Goal: Task Accomplishment & Management: Use online tool/utility

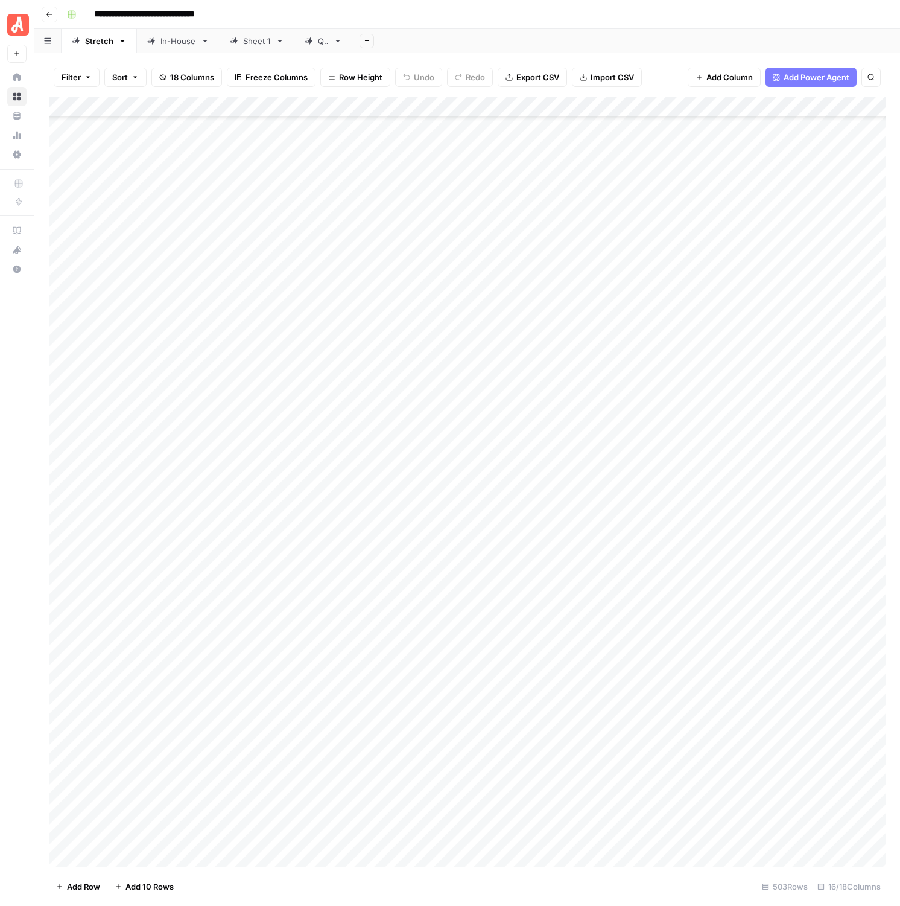
scroll to position [9582, 0]
click at [51, 19] on button "Go back" at bounding box center [50, 15] width 16 height 16
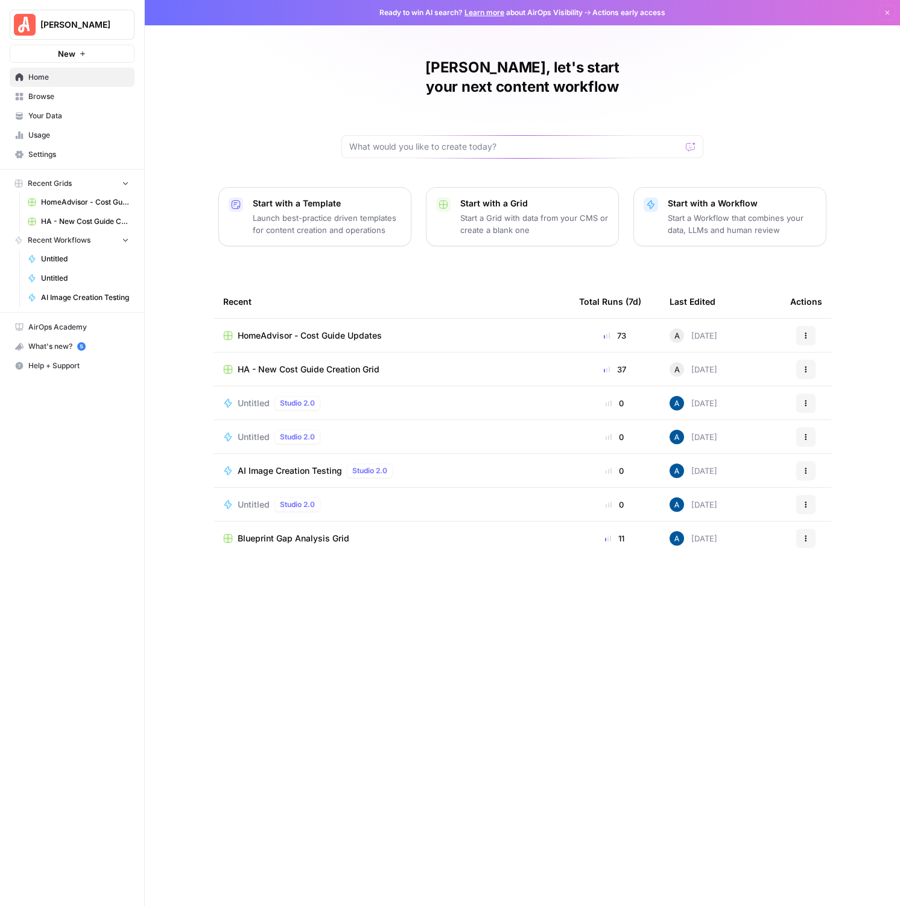
click at [354, 329] on span "HomeAdvisor - Cost Guide Updates" at bounding box center [310, 335] width 144 height 12
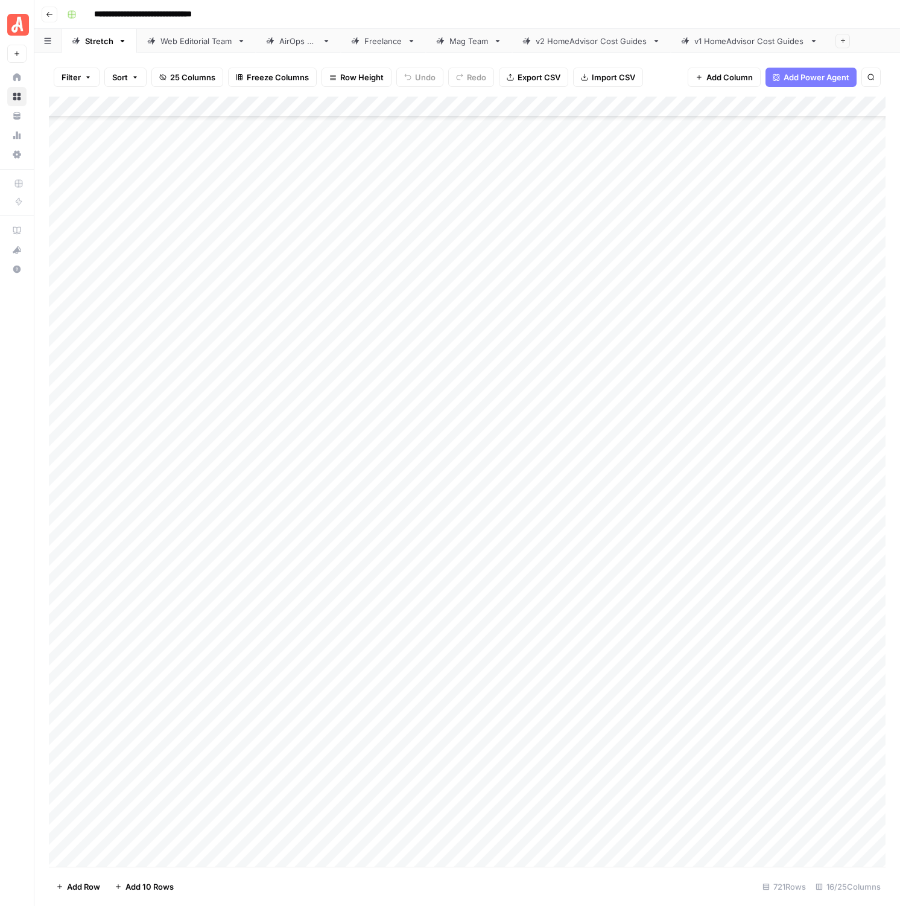
scroll to position [13299, 0]
click at [188, 51] on link "Web Editorial Team" at bounding box center [196, 41] width 119 height 24
click at [528, 311] on div "Add Column" at bounding box center [467, 482] width 837 height 770
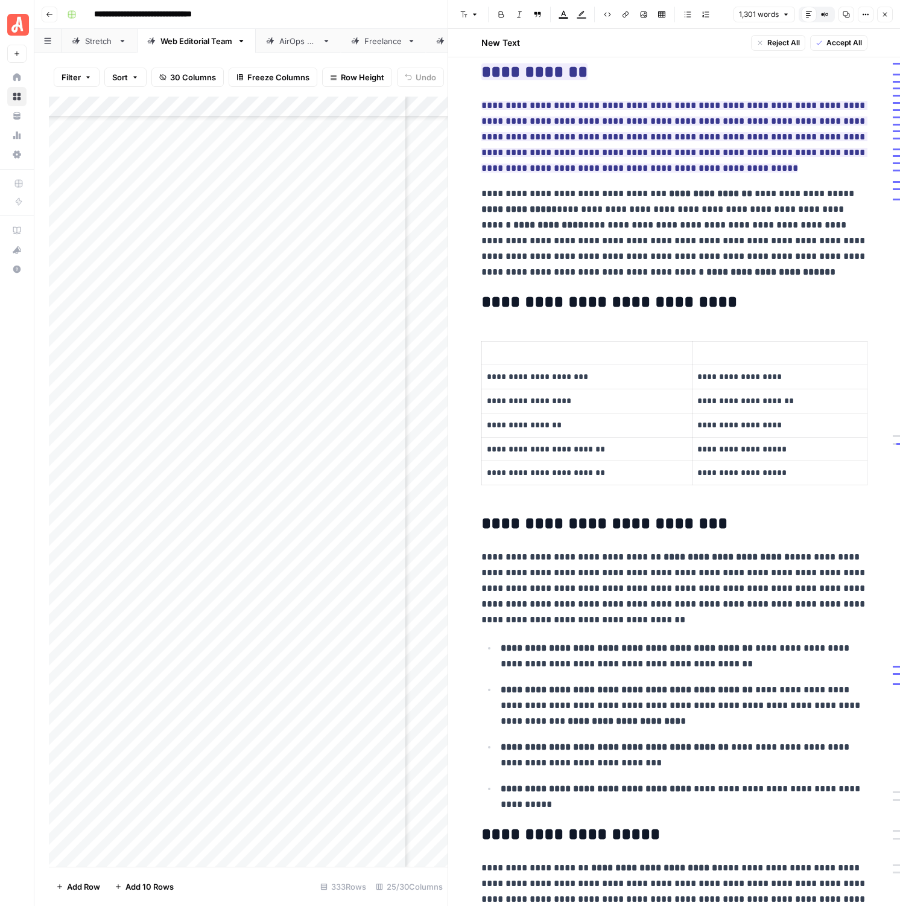
scroll to position [595, 0]
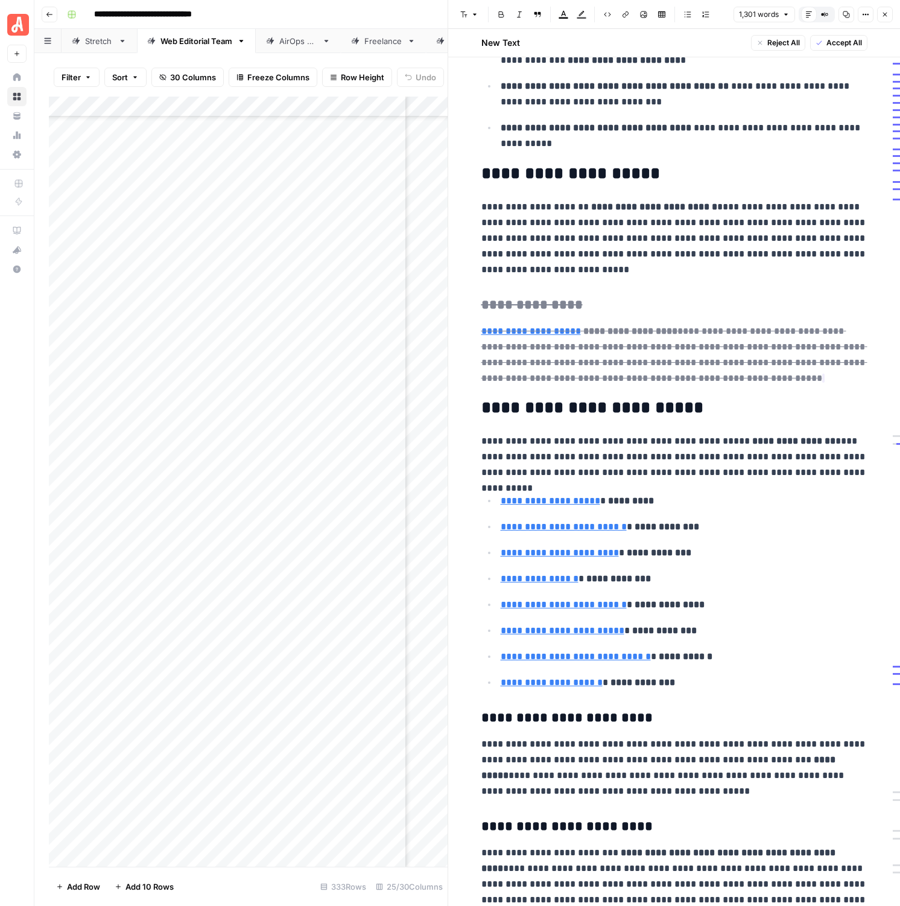
click at [528, 326] on del "**********" at bounding box center [674, 354] width 386 height 56
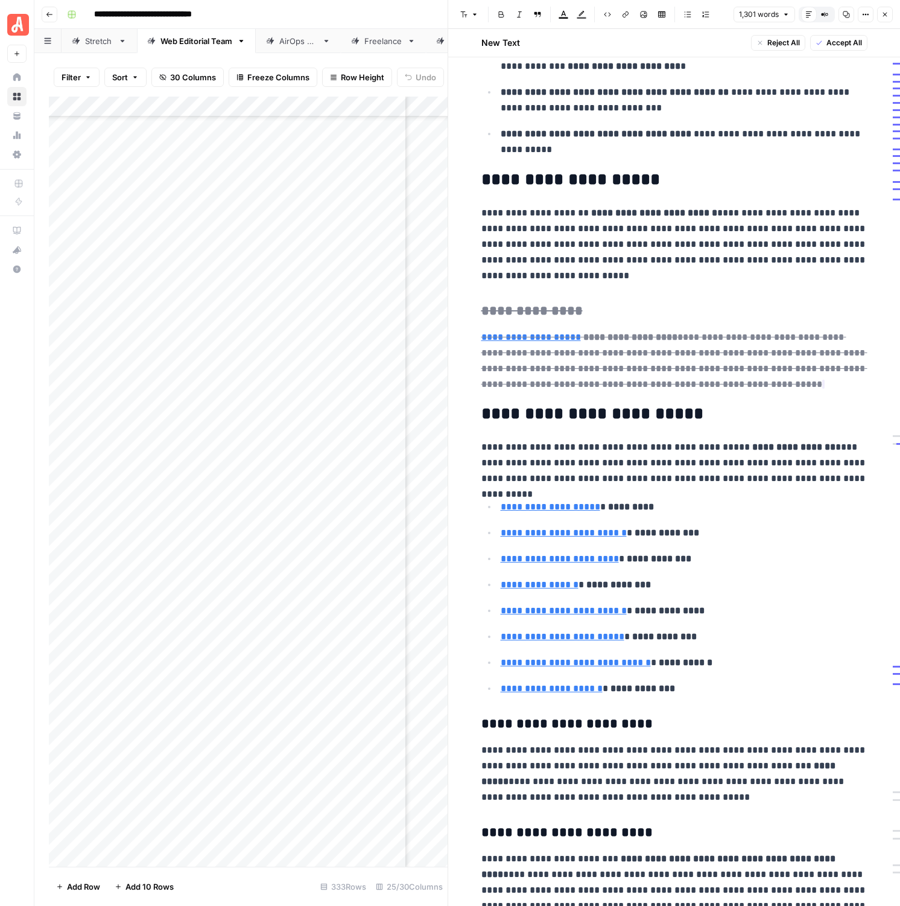
click at [699, 226] on p "**********" at bounding box center [674, 244] width 386 height 78
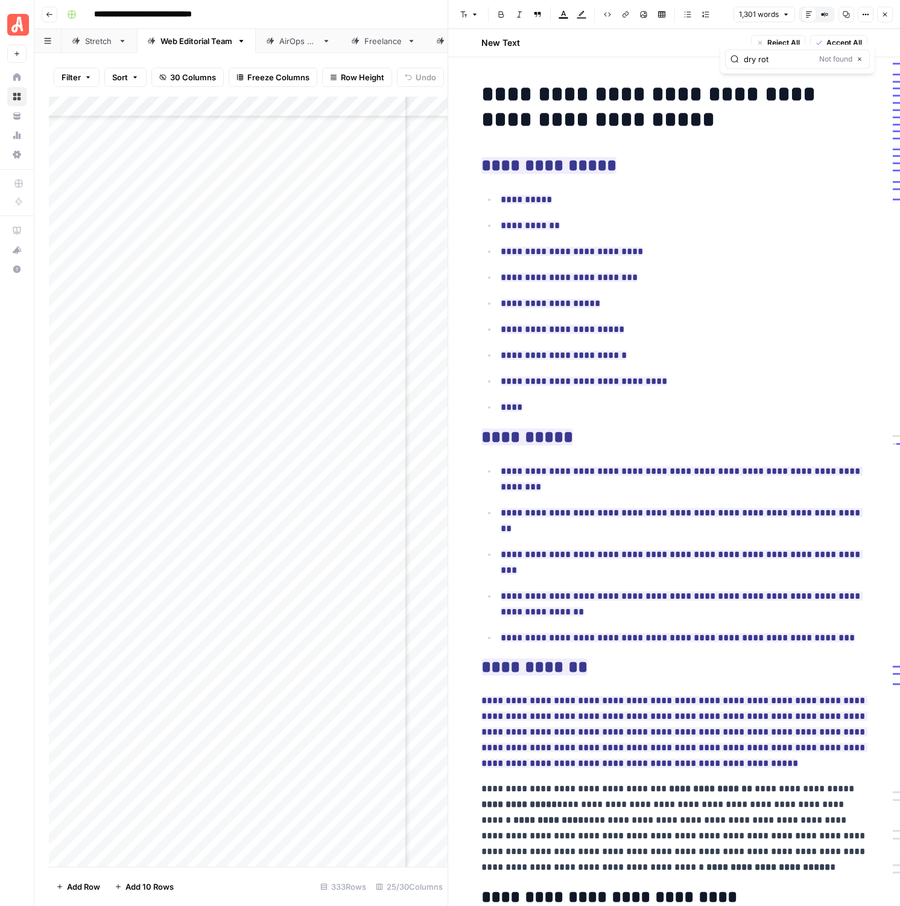
scroll to position [518, 0]
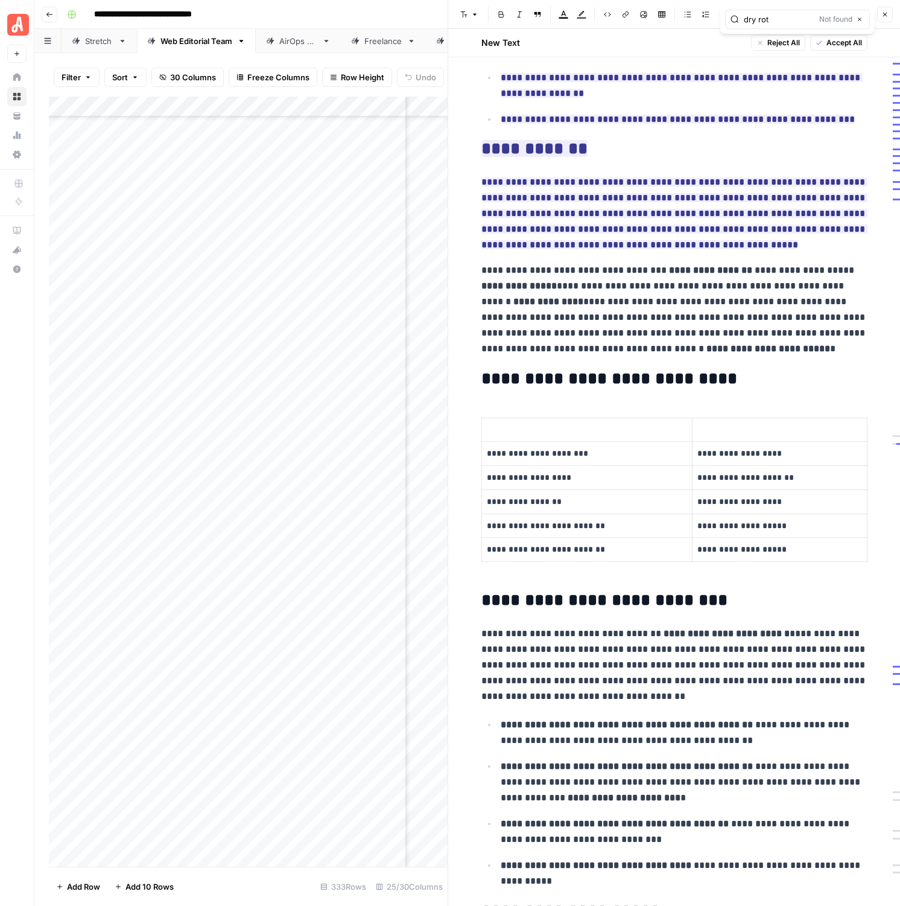
type input "dry rot"
click at [879, 16] on button "Close" at bounding box center [885, 15] width 16 height 16
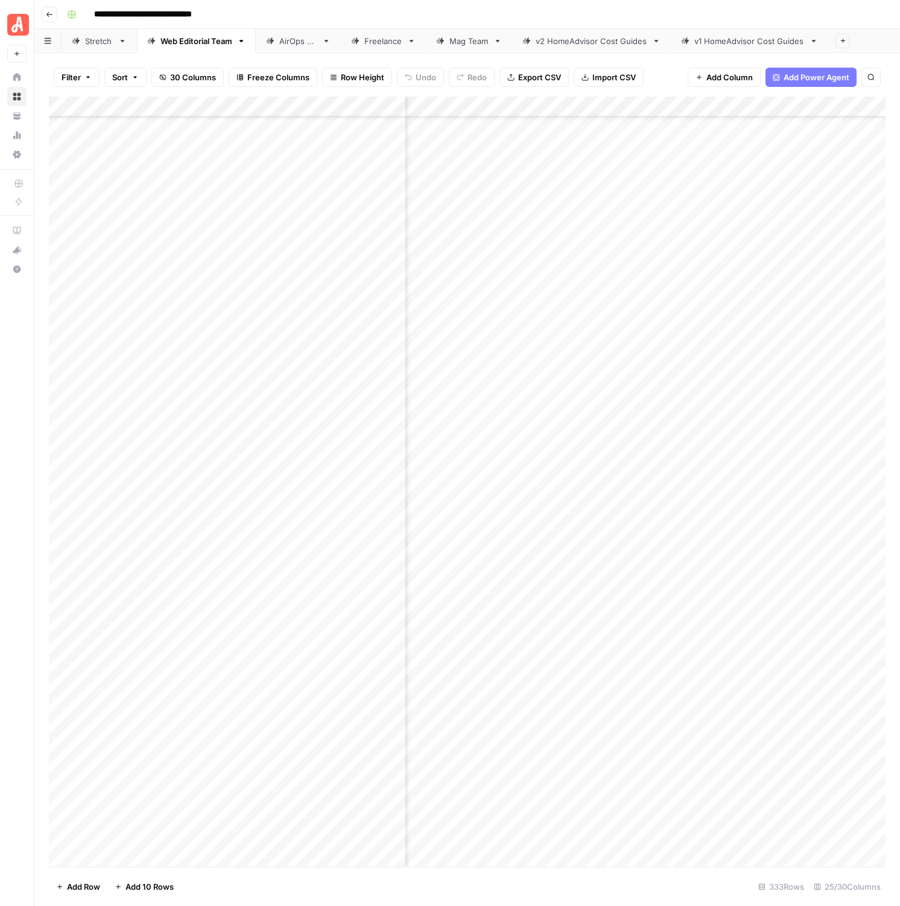
scroll to position [576, 421]
click at [746, 308] on div "Add Column" at bounding box center [467, 482] width 837 height 770
click at [761, 312] on div "Add Column" at bounding box center [467, 482] width 837 height 770
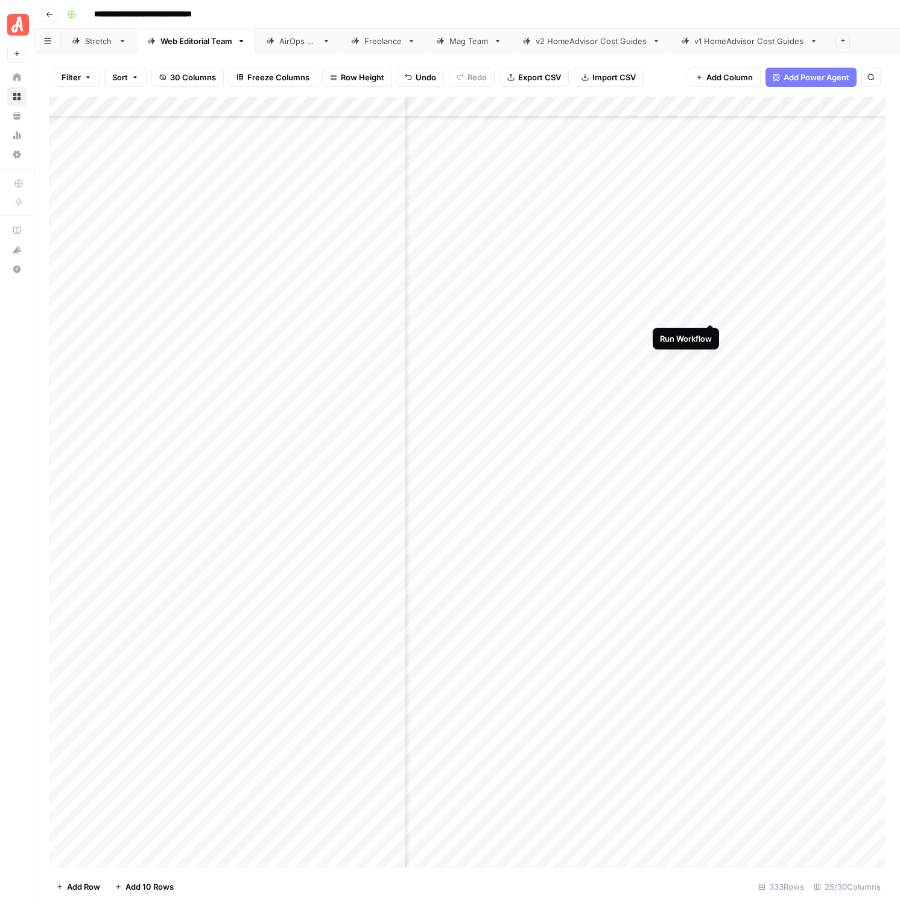
click at [705, 310] on div "Add Column" at bounding box center [467, 482] width 837 height 770
click at [85, 33] on link "Stretch" at bounding box center [99, 41] width 75 height 24
click at [842, 491] on div "Add Column" at bounding box center [467, 482] width 837 height 770
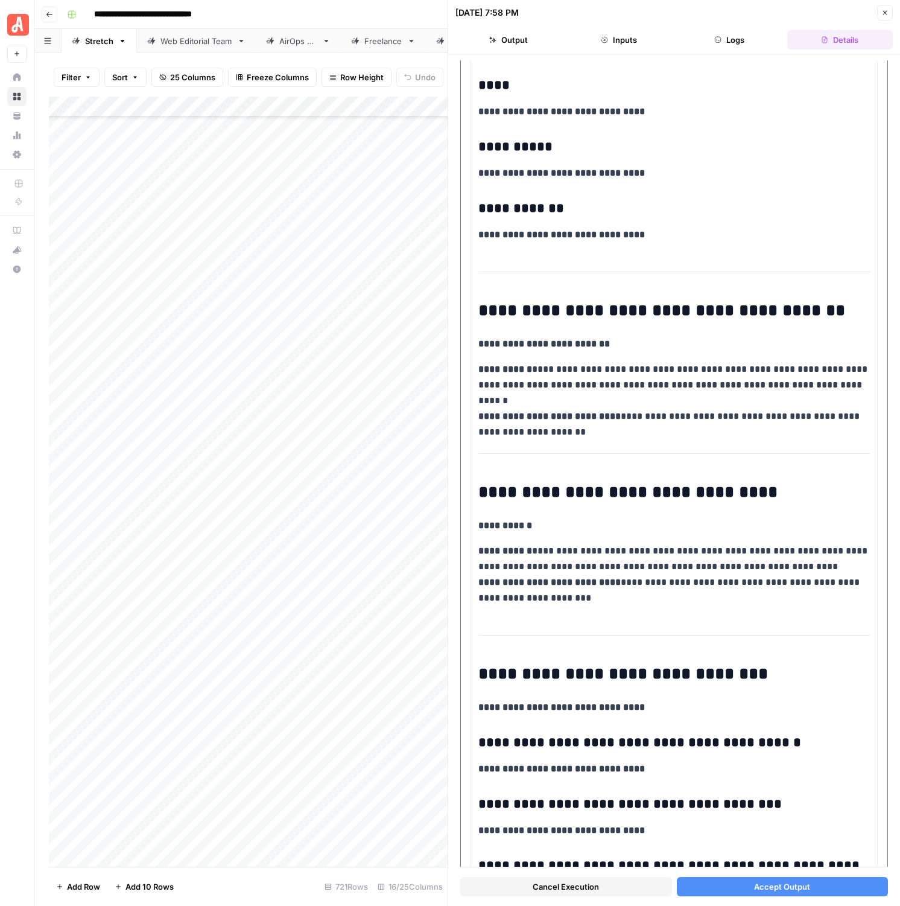
scroll to position [1603, 0]
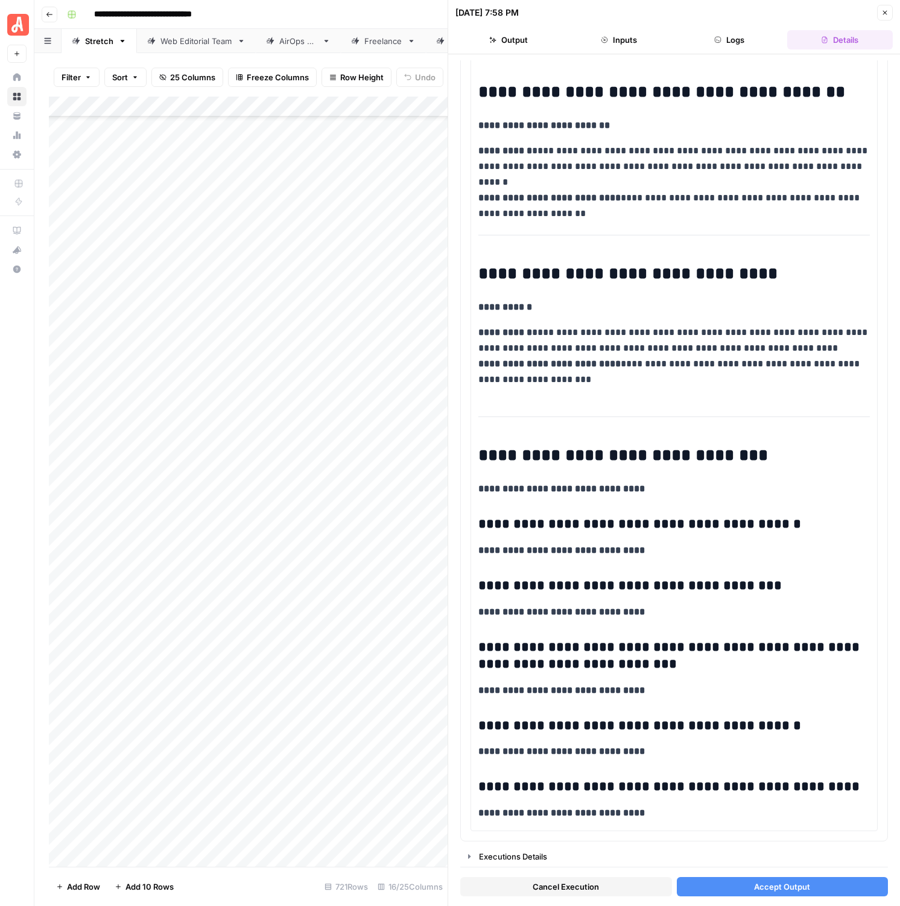
click at [781, 883] on span "Accept Output" at bounding box center [782, 886] width 56 height 12
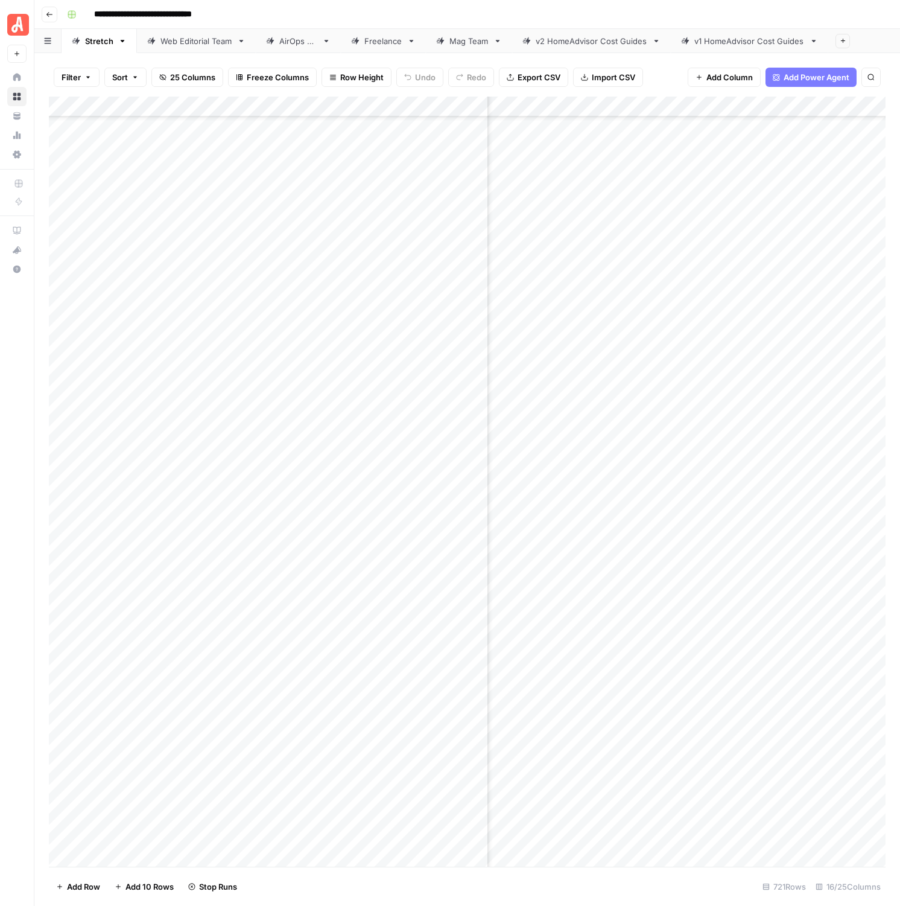
click at [177, 48] on link "Web Editorial Team" at bounding box center [196, 41] width 119 height 24
click at [802, 539] on div "Add Column" at bounding box center [467, 482] width 837 height 770
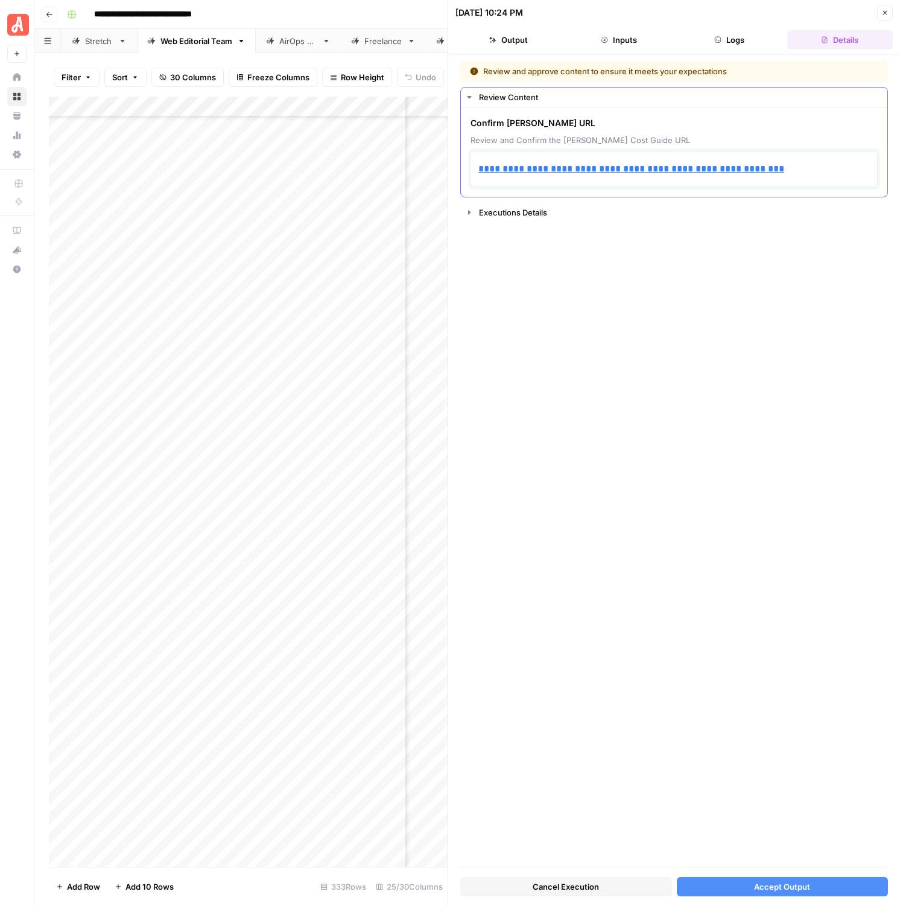
click at [851, 174] on p "**********" at bounding box center [674, 169] width 392 height 16
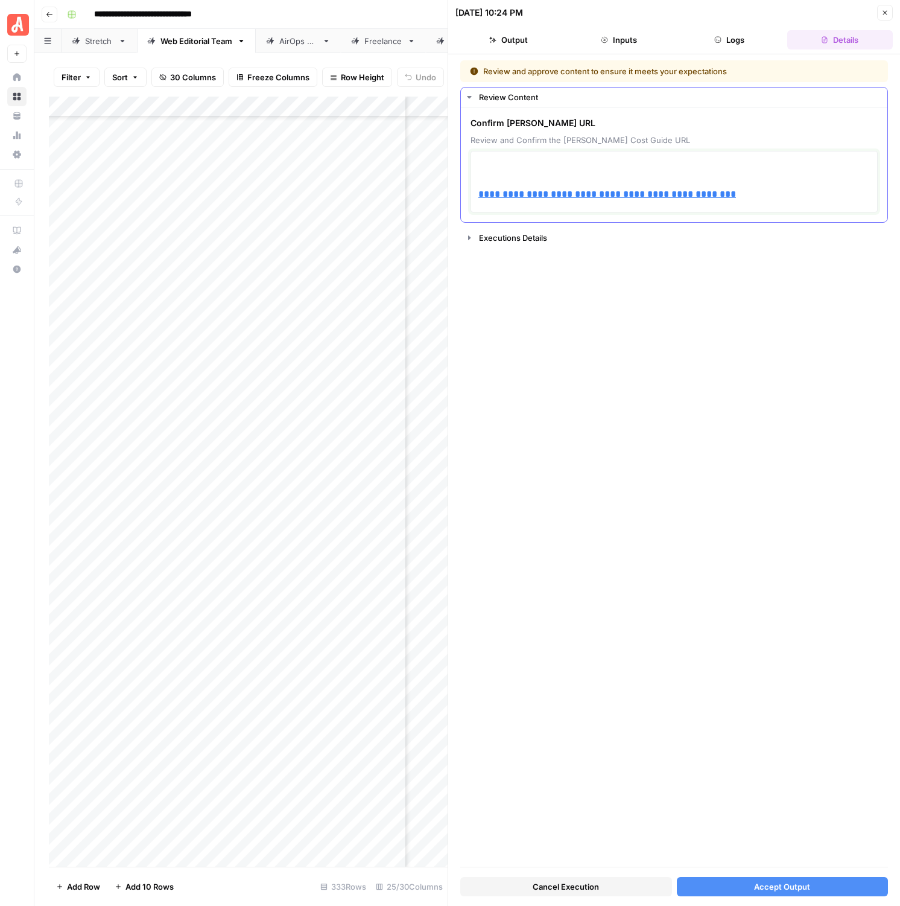
click at [567, 174] on p at bounding box center [674, 169] width 392 height 16
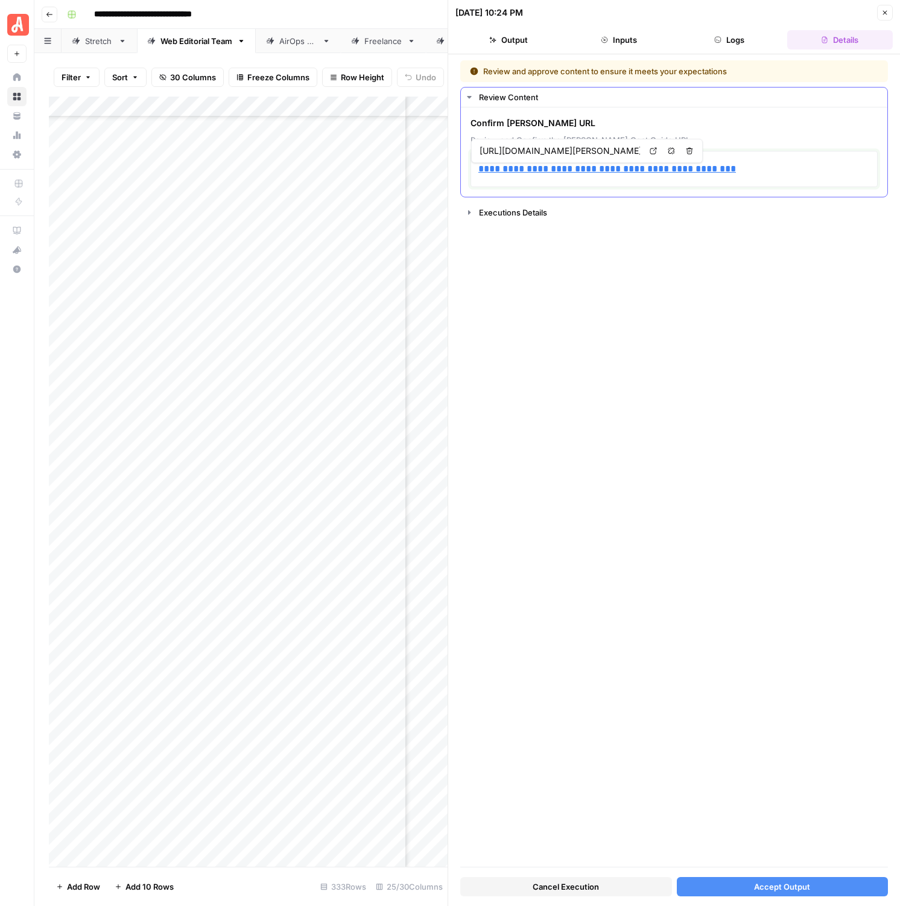
drag, startPoint x: 510, startPoint y: 169, endPoint x: 467, endPoint y: 170, distance: 42.8
click at [467, 170] on div "**********" at bounding box center [674, 151] width 427 height 89
click at [760, 872] on div "Cancel Execution Accept Output" at bounding box center [674, 883] width 428 height 33
click at [767, 882] on span "Accept Output" at bounding box center [782, 886] width 56 height 12
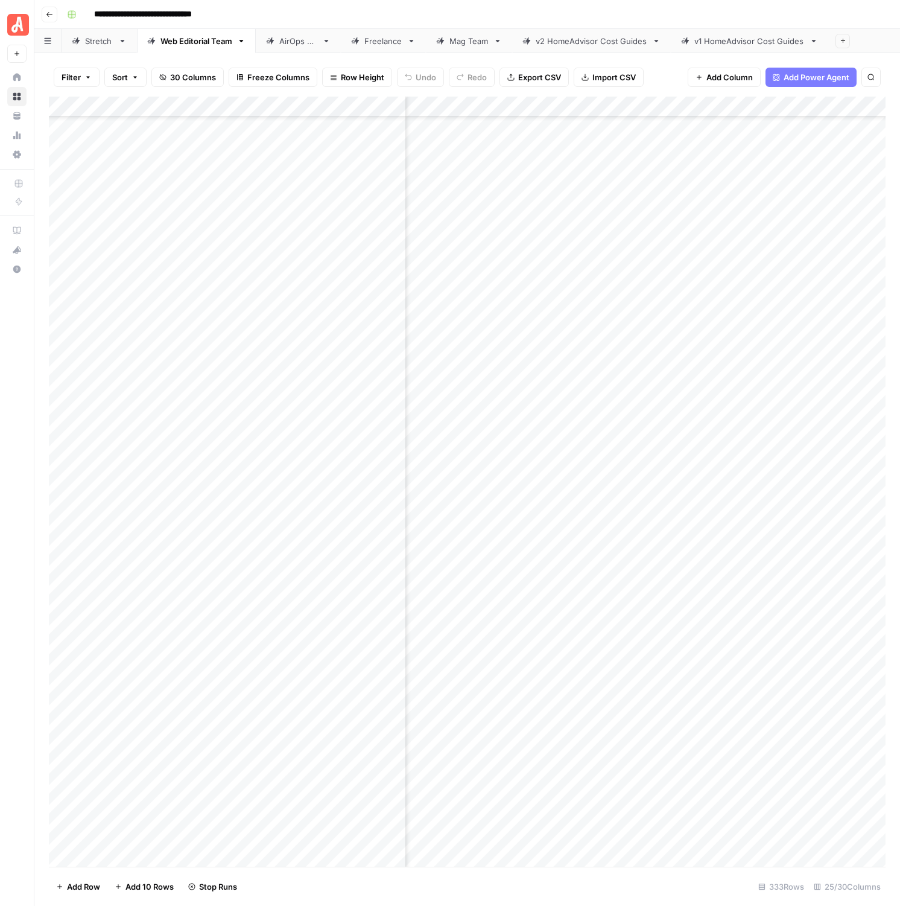
scroll to position [346, 444]
click at [97, 52] on link "Stretch" at bounding box center [99, 41] width 75 height 24
click at [195, 36] on div "Web Editorial Team" at bounding box center [196, 41] width 72 height 12
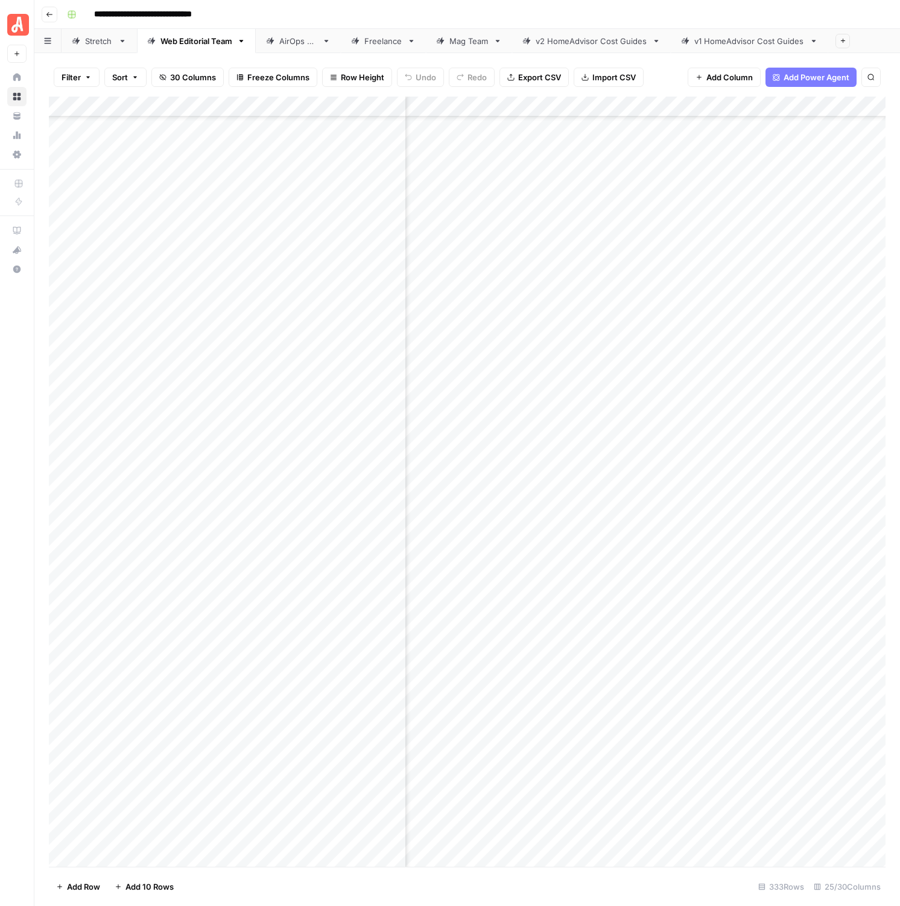
click at [49, 11] on icon "button" at bounding box center [49, 14] width 7 height 7
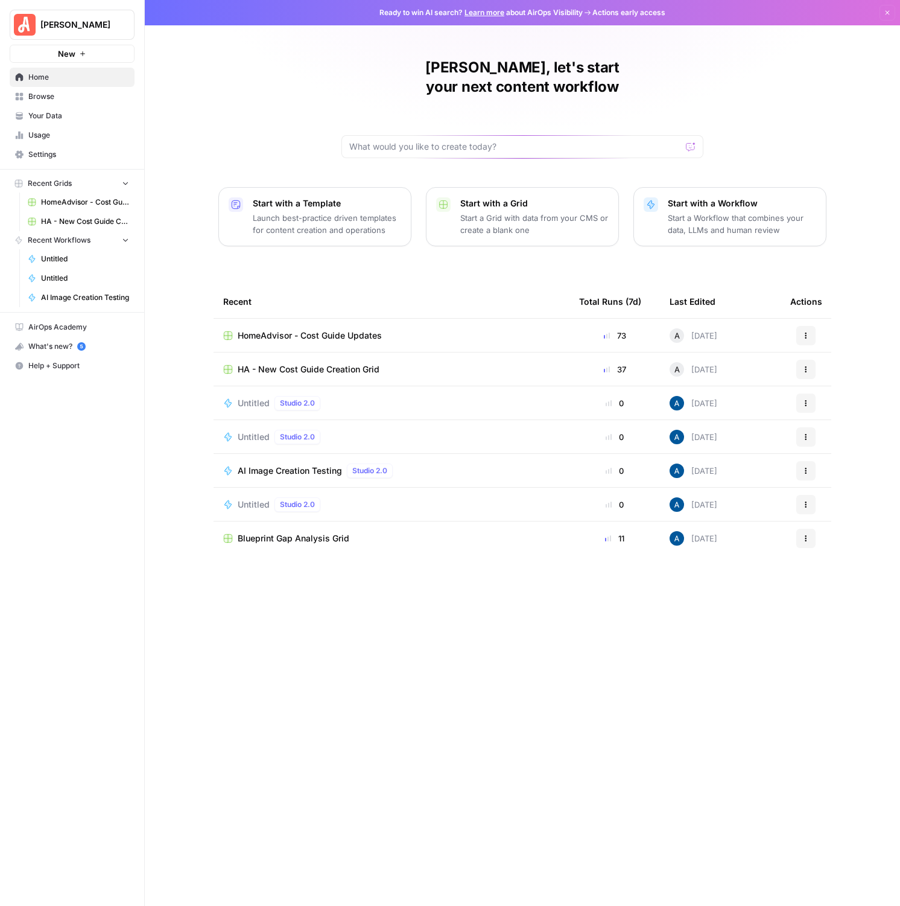
click at [293, 363] on span "HA - New Cost Guide Creation Grid" at bounding box center [309, 369] width 142 height 12
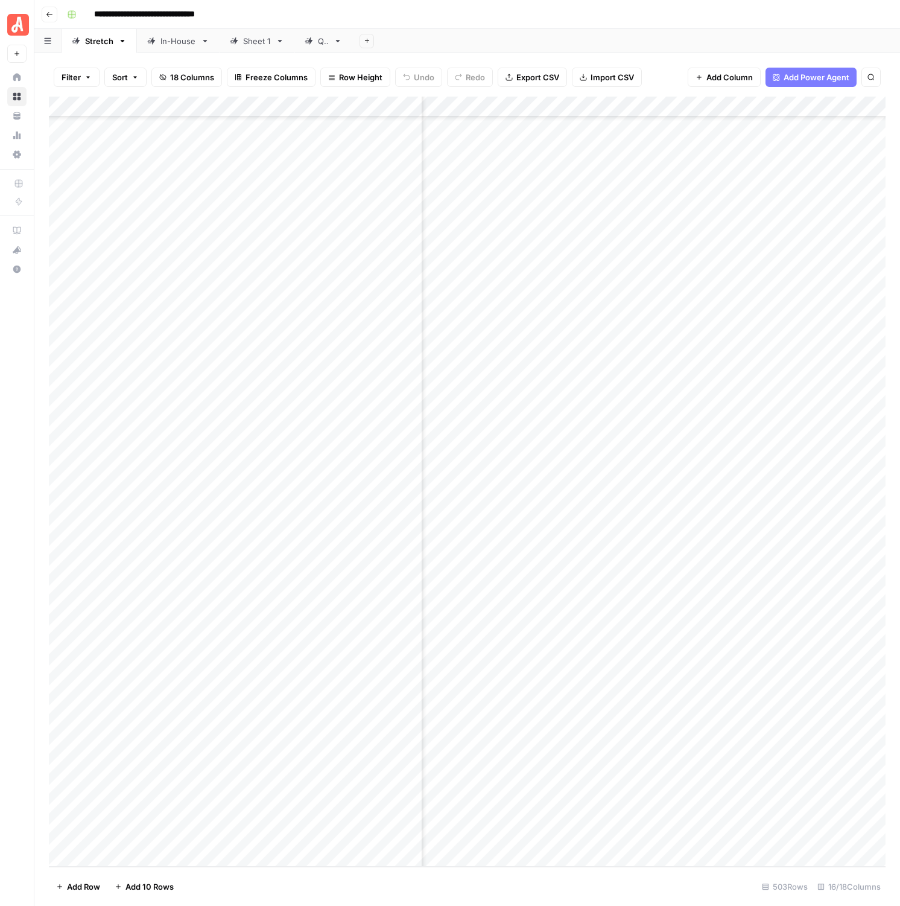
scroll to position [9589, 401]
click at [701, 426] on div "Add Column" at bounding box center [467, 482] width 837 height 770
click at [704, 446] on div "Add Column" at bounding box center [467, 482] width 837 height 770
